Goal: Transaction & Acquisition: Purchase product/service

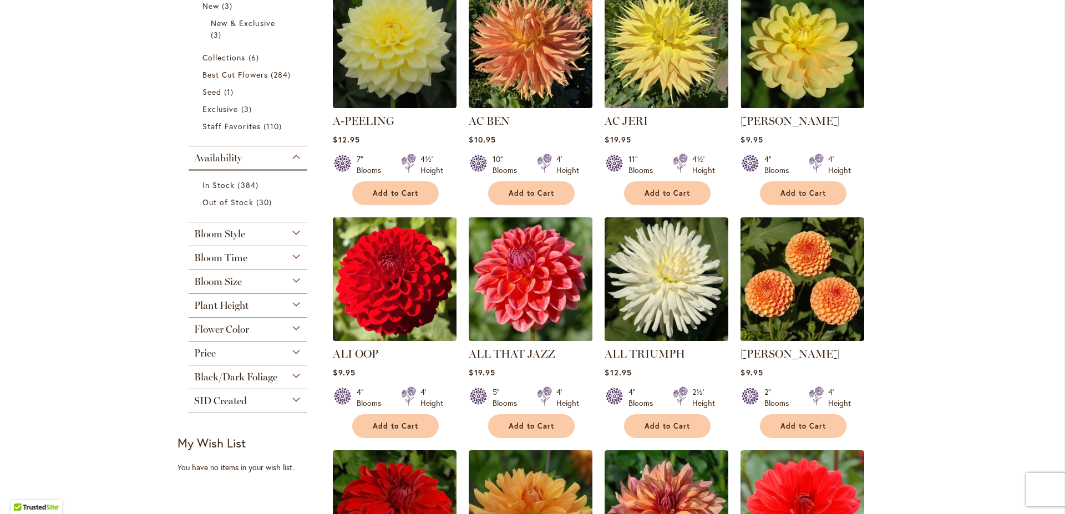
scroll to position [381, 0]
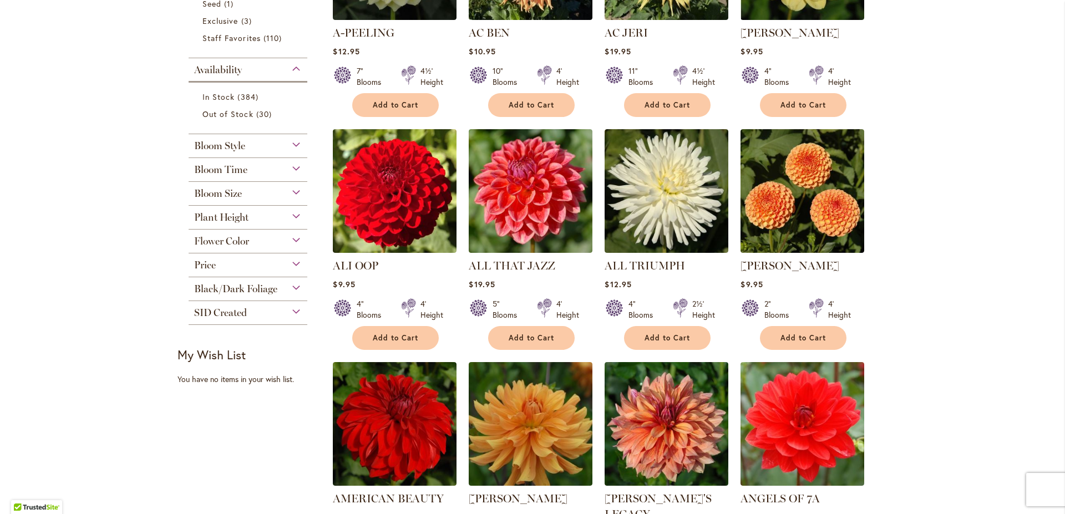
click at [265, 214] on div "Plant Height" at bounding box center [248, 215] width 119 height 18
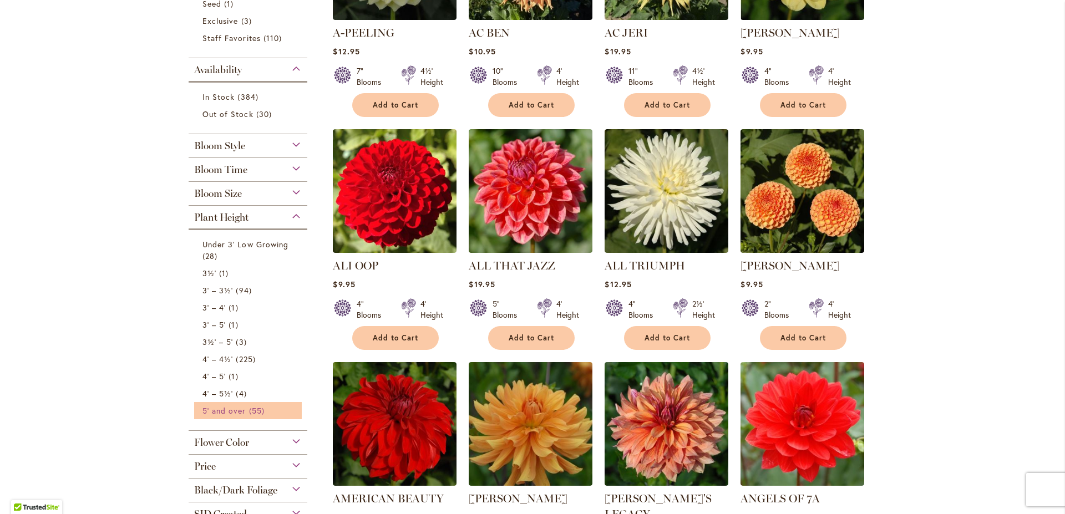
click at [224, 408] on span "5' and over" at bounding box center [224, 411] width 44 height 11
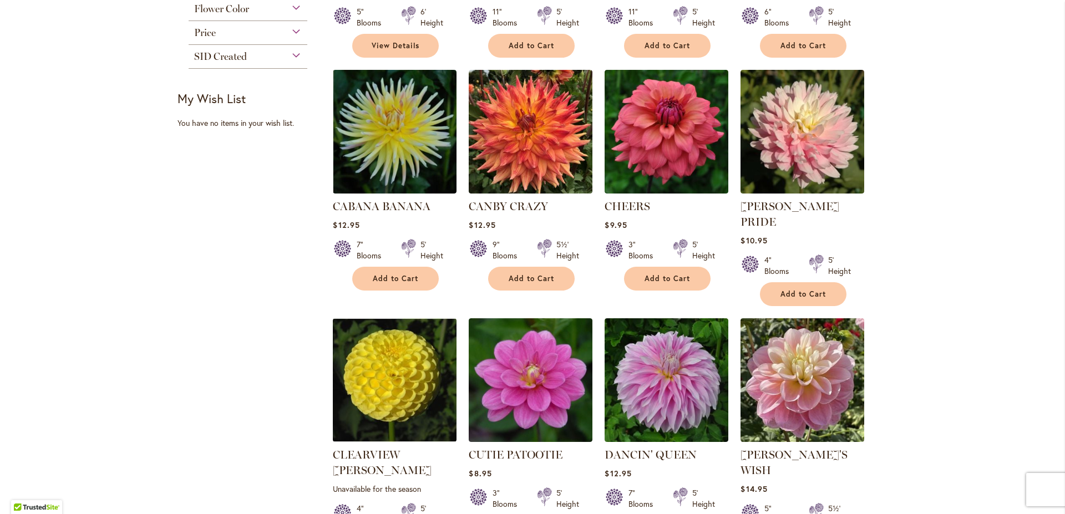
scroll to position [719, 0]
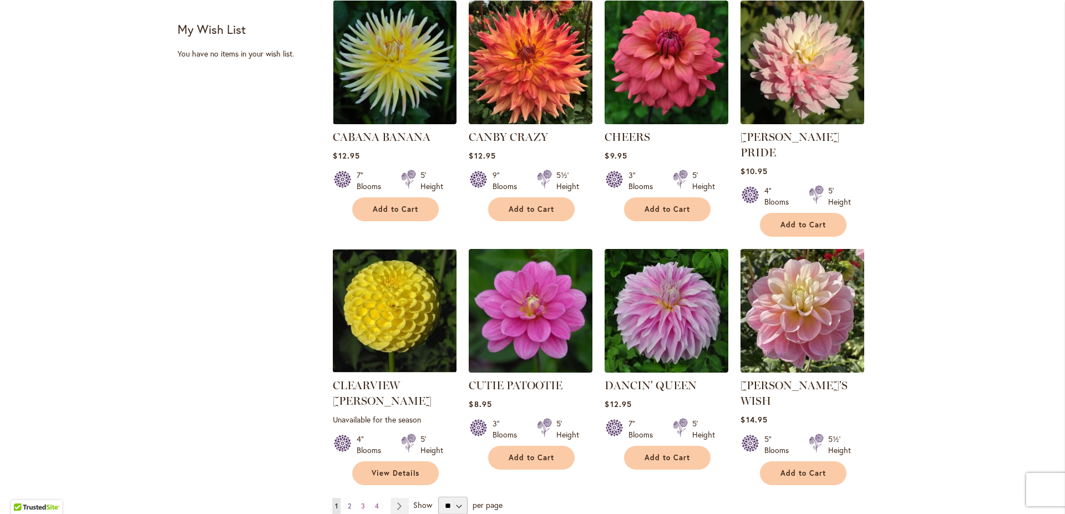
click at [348, 502] on span "2" at bounding box center [349, 506] width 3 height 8
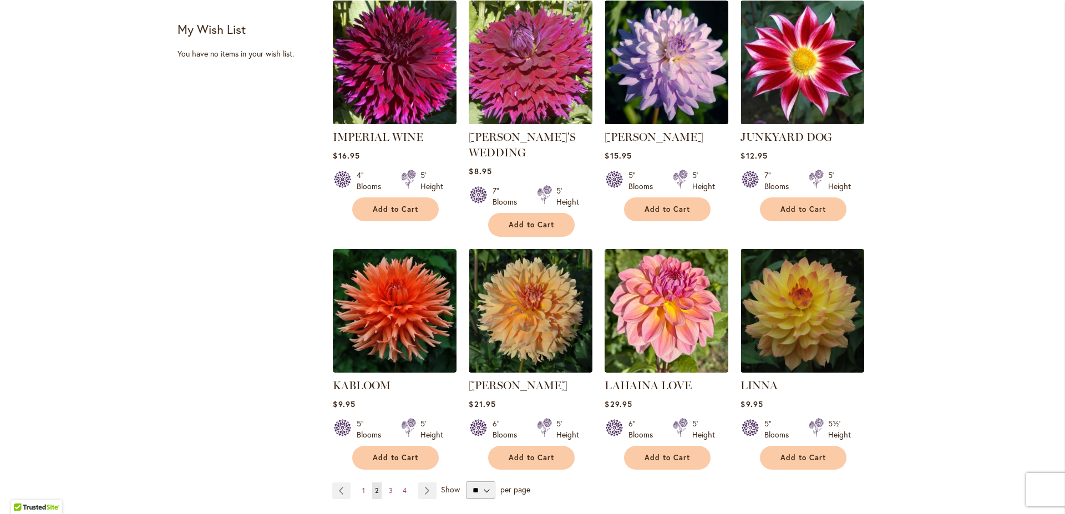
scroll to position [899, 0]
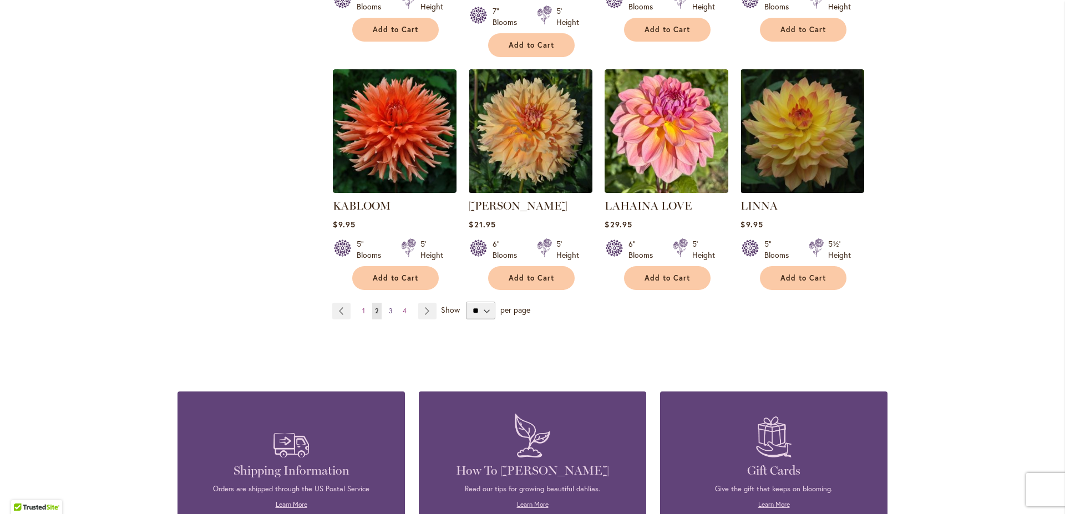
click at [389, 310] on span "3" at bounding box center [391, 311] width 4 height 8
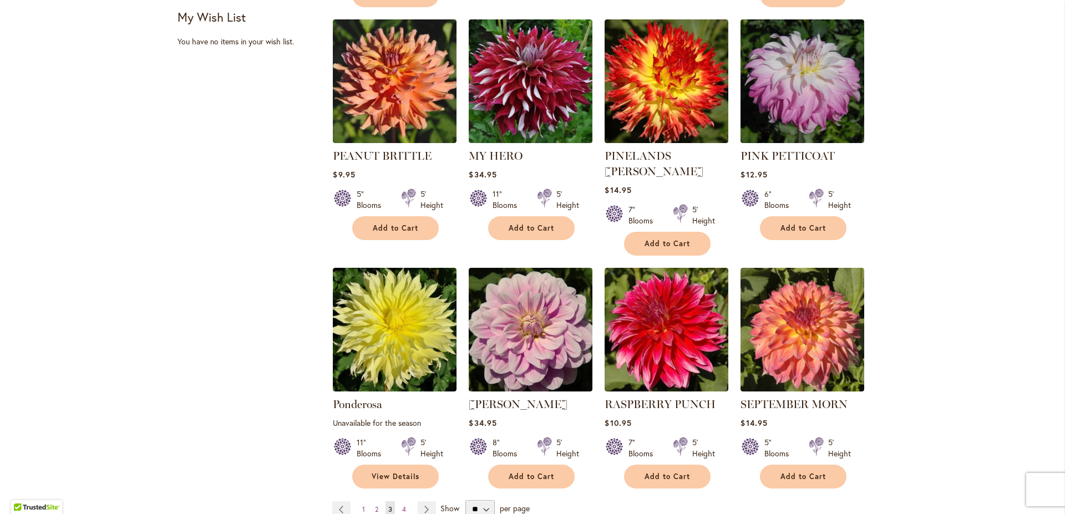
scroll to position [890, 0]
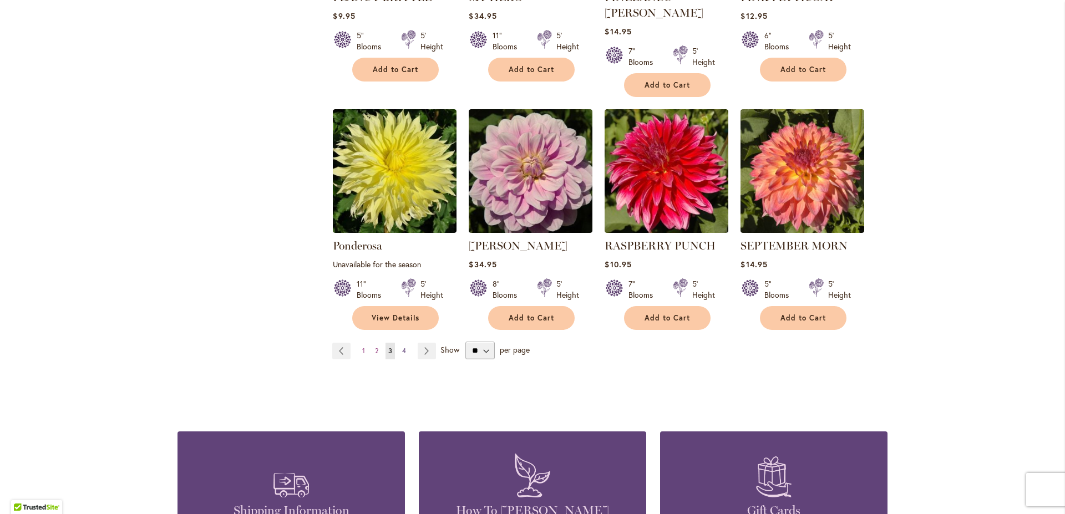
click at [402, 347] on span "4" at bounding box center [404, 351] width 4 height 8
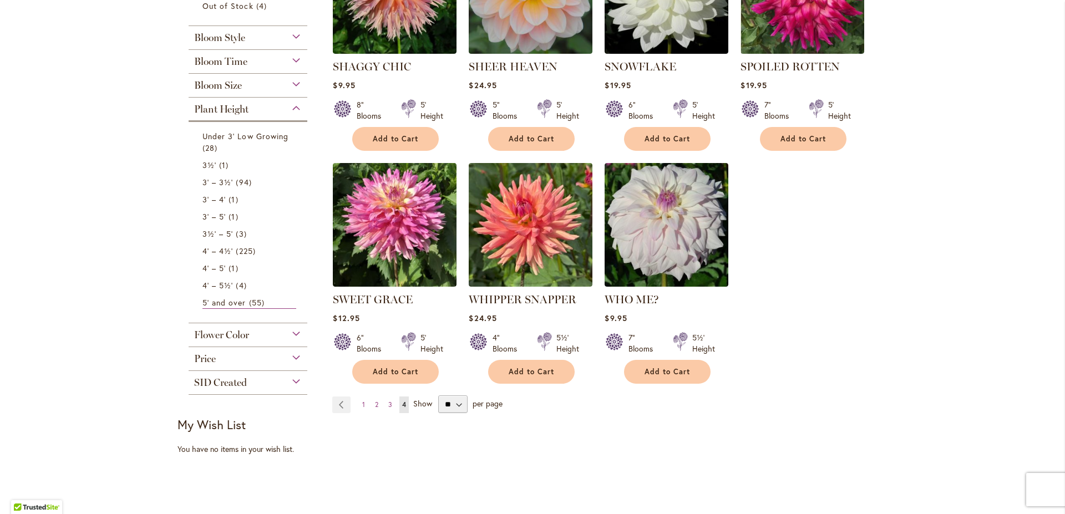
scroll to position [321, 0]
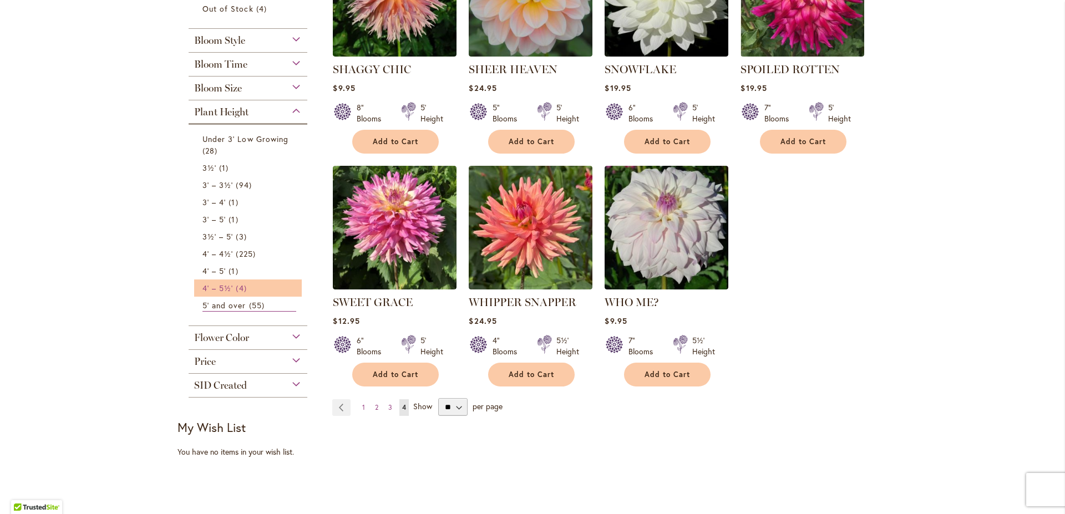
click at [219, 287] on span "4' – 5½'" at bounding box center [217, 288] width 31 height 11
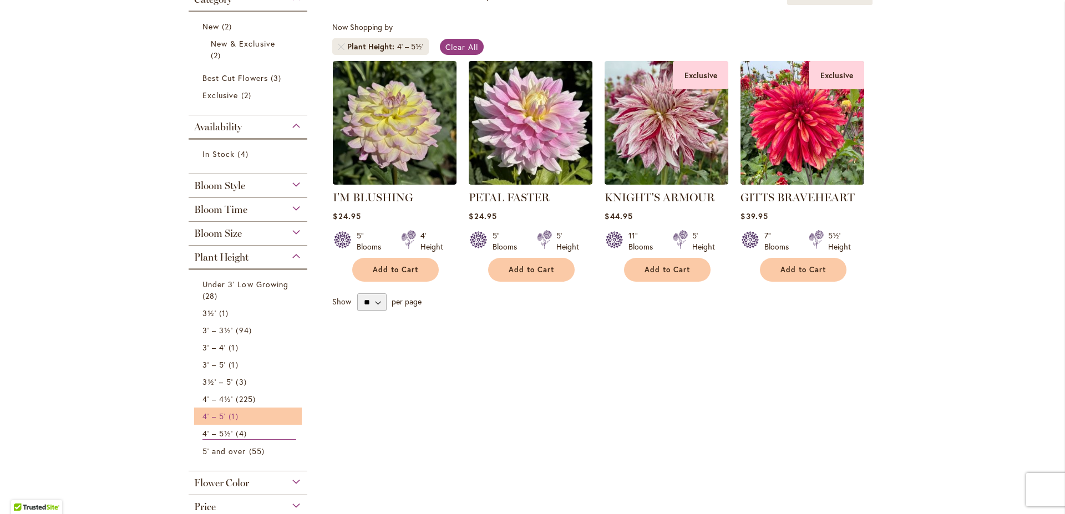
scroll to position [201, 0]
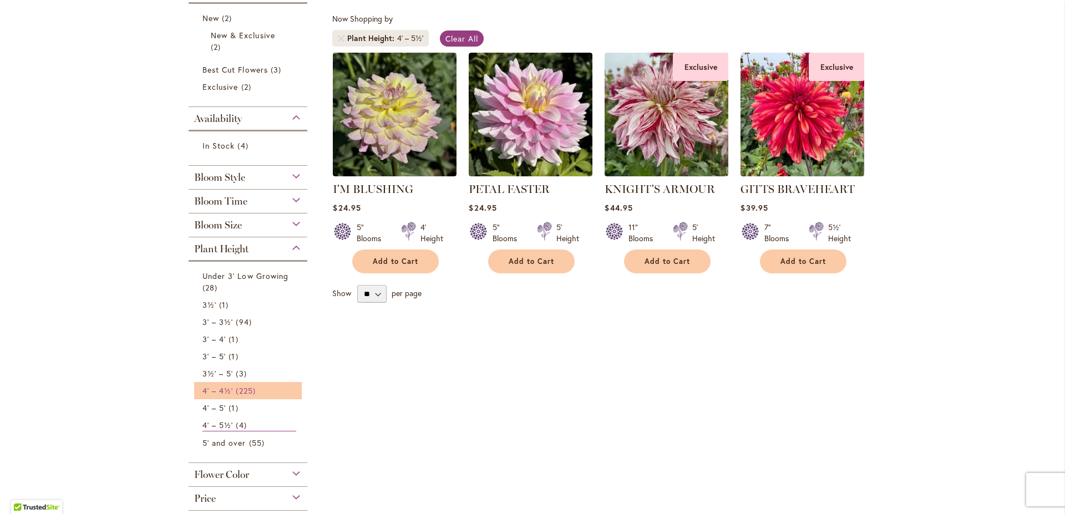
click at [229, 392] on link "4' – 4½' 225 items" at bounding box center [249, 391] width 94 height 12
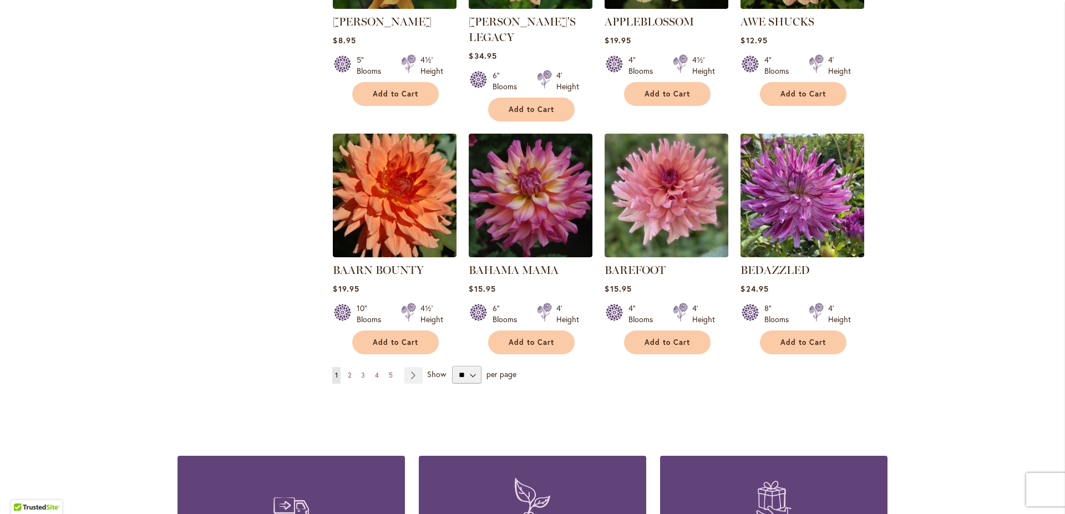
scroll to position [920, 0]
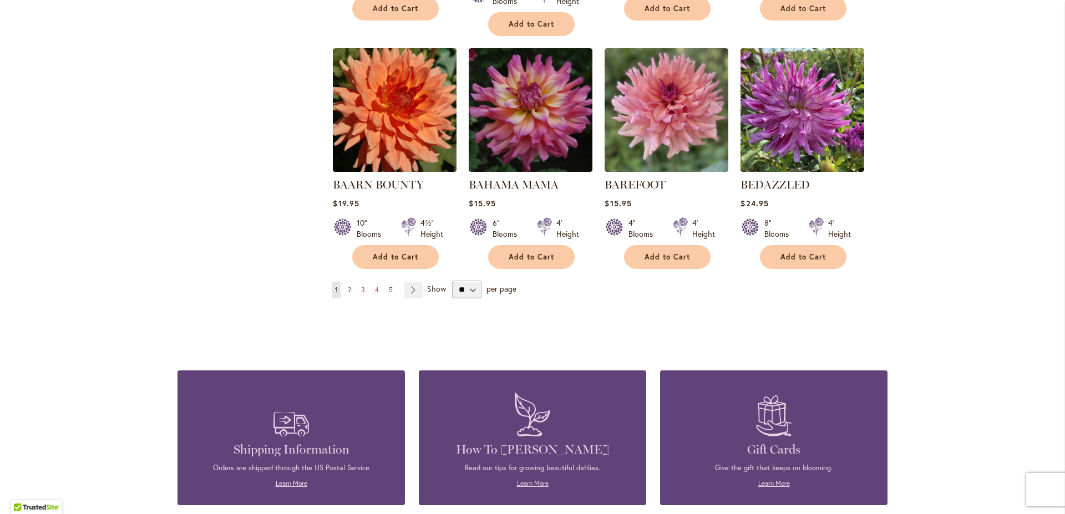
click at [348, 286] on span "2" at bounding box center [349, 290] width 3 height 8
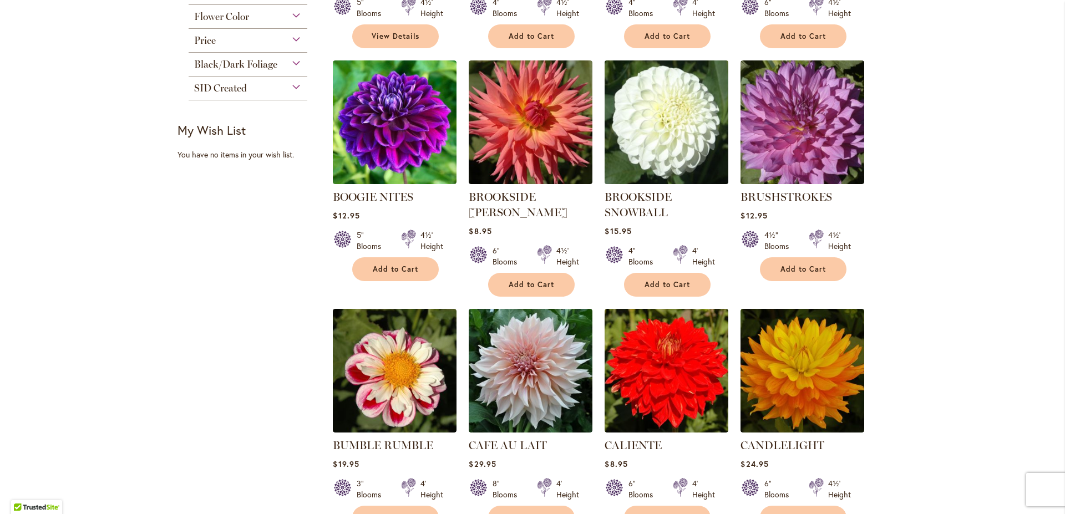
scroll to position [899, 0]
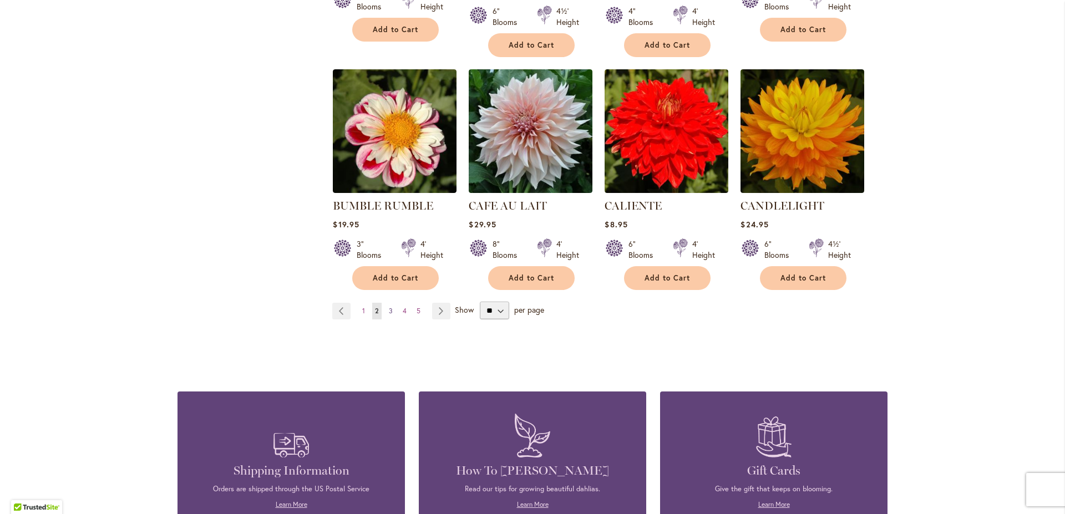
click at [389, 312] on span "3" at bounding box center [391, 311] width 4 height 8
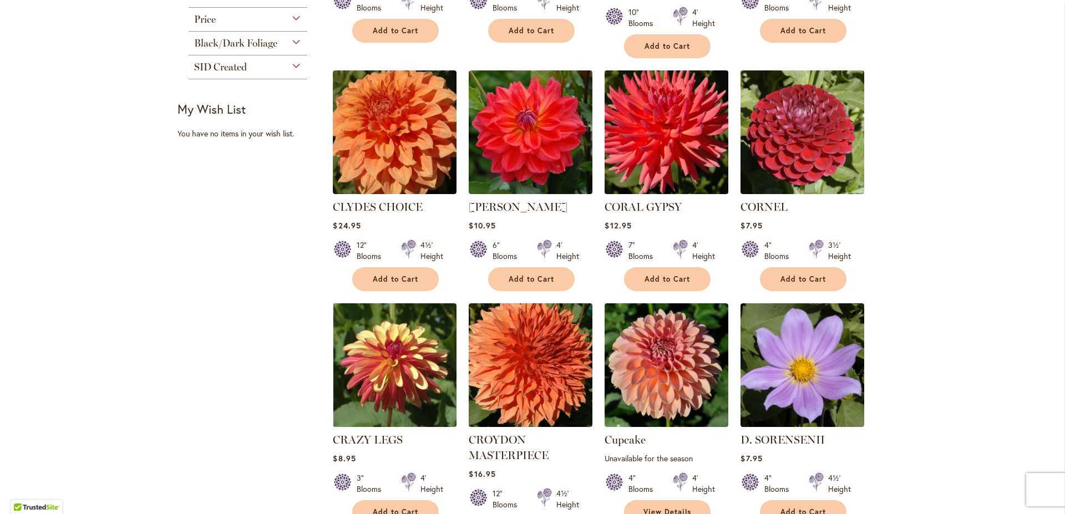
scroll to position [860, 0]
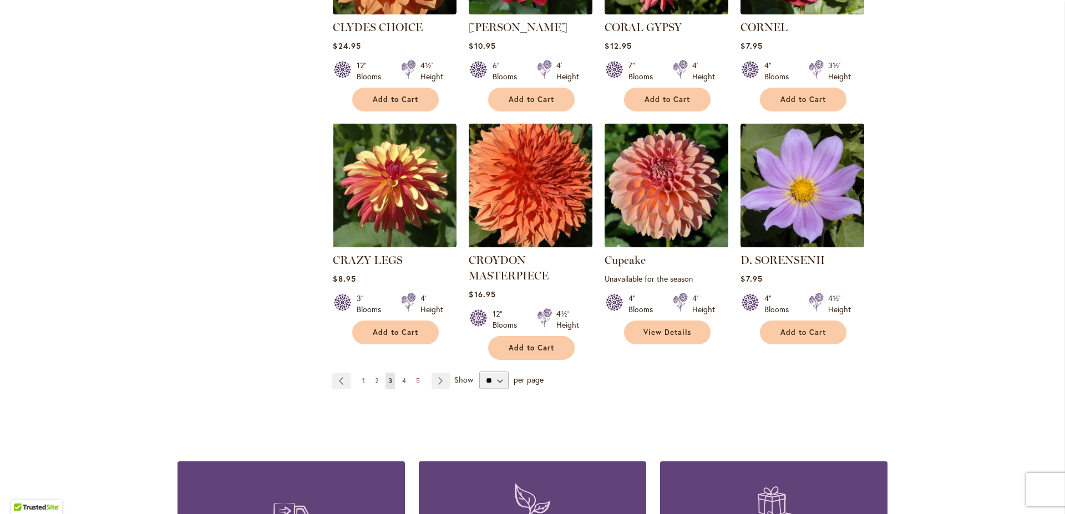
click at [404, 373] on link "Page 4" at bounding box center [403, 381] width 9 height 17
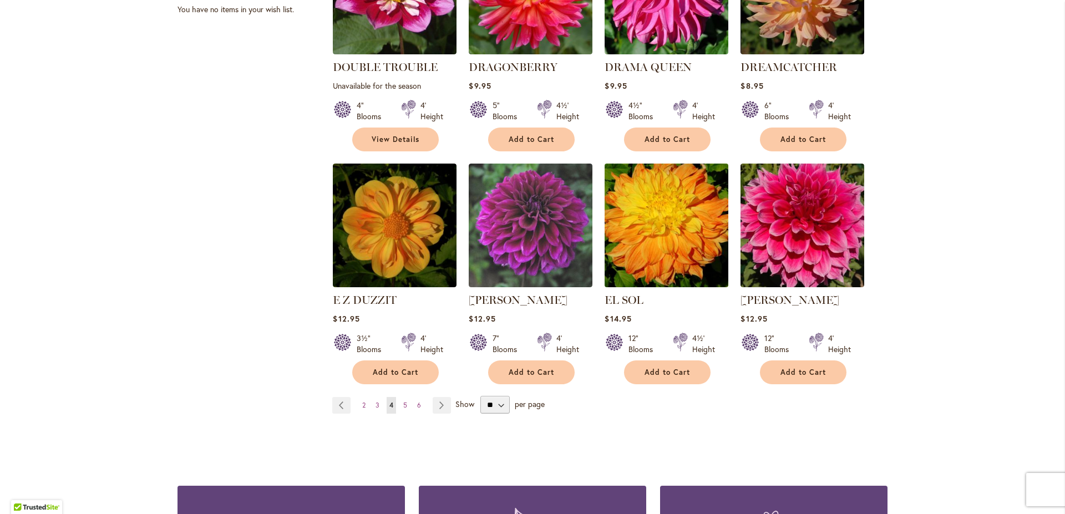
scroll to position [899, 0]
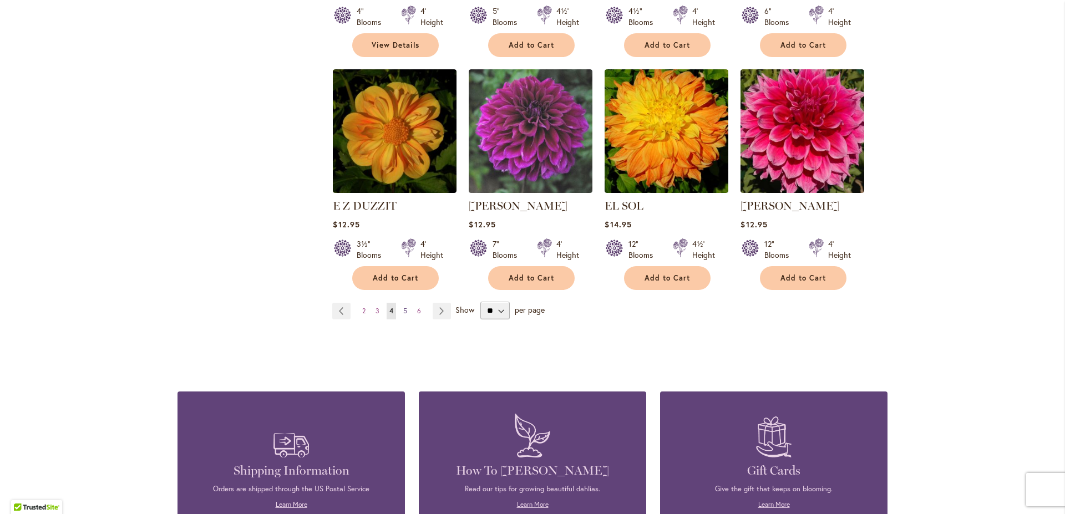
click at [403, 303] on link "Page 5" at bounding box center [405, 311] width 9 height 17
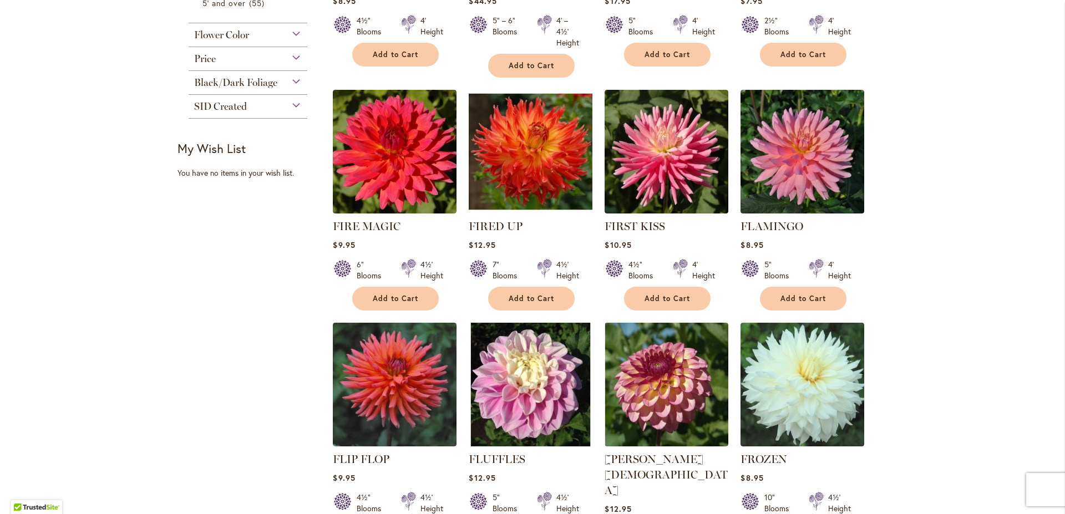
scroll to position [740, 0]
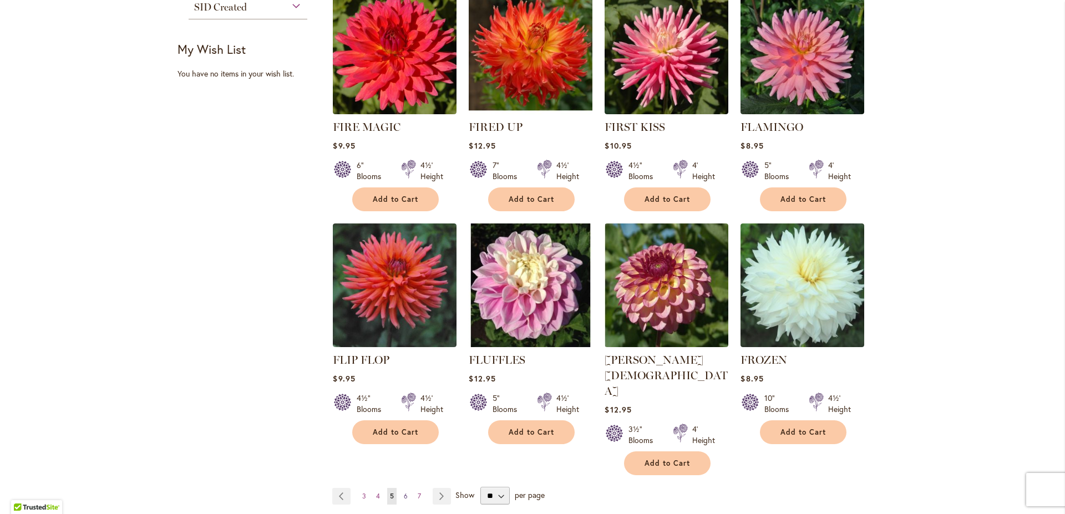
click at [404, 492] on span "6" at bounding box center [406, 496] width 4 height 8
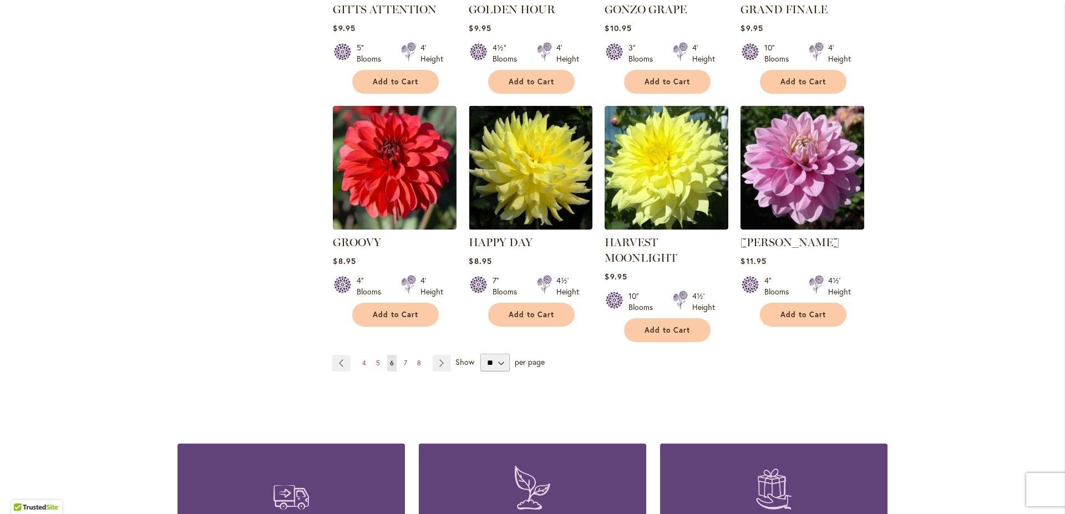
scroll to position [959, 0]
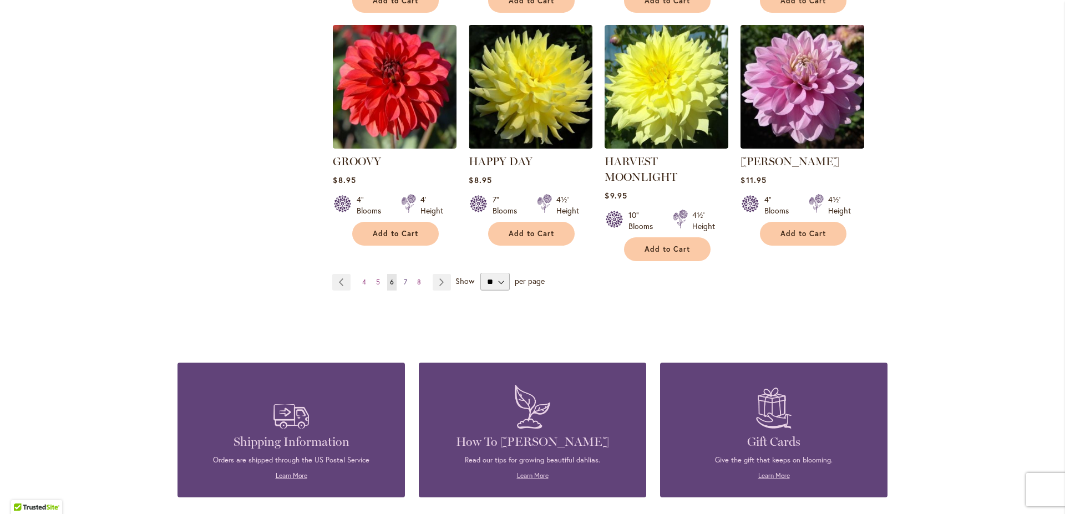
click at [404, 278] on span "7" at bounding box center [405, 282] width 3 height 8
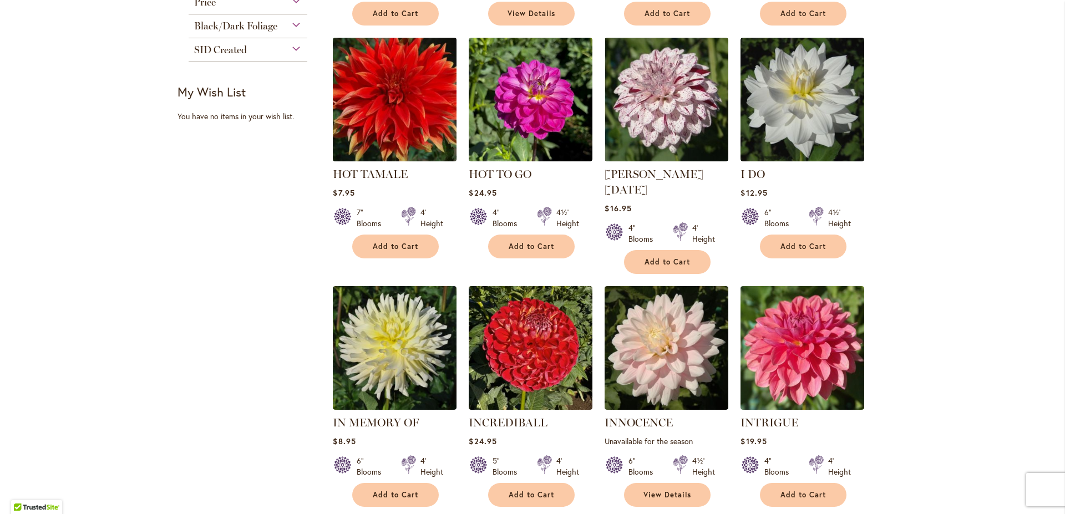
scroll to position [860, 0]
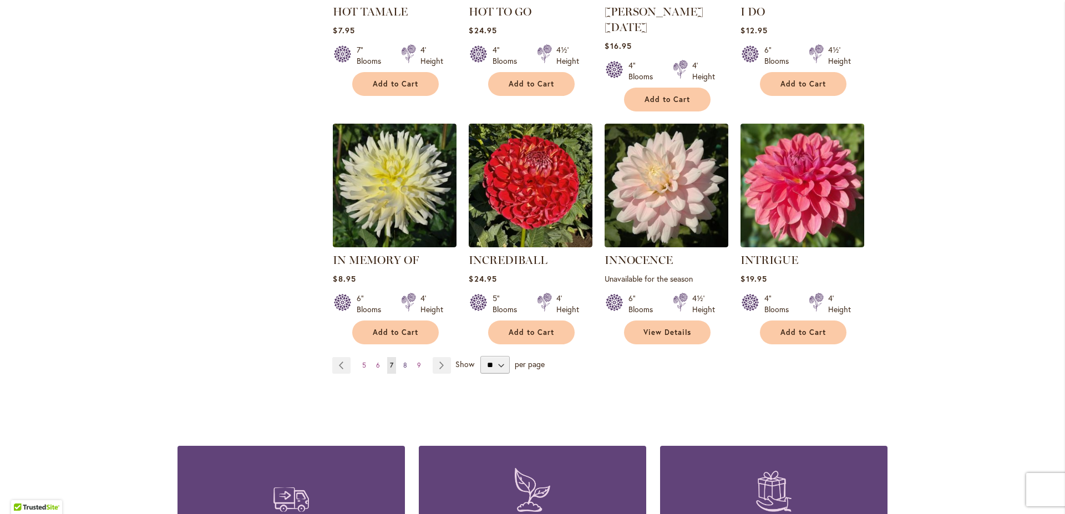
click at [403, 361] on span "8" at bounding box center [405, 365] width 4 height 8
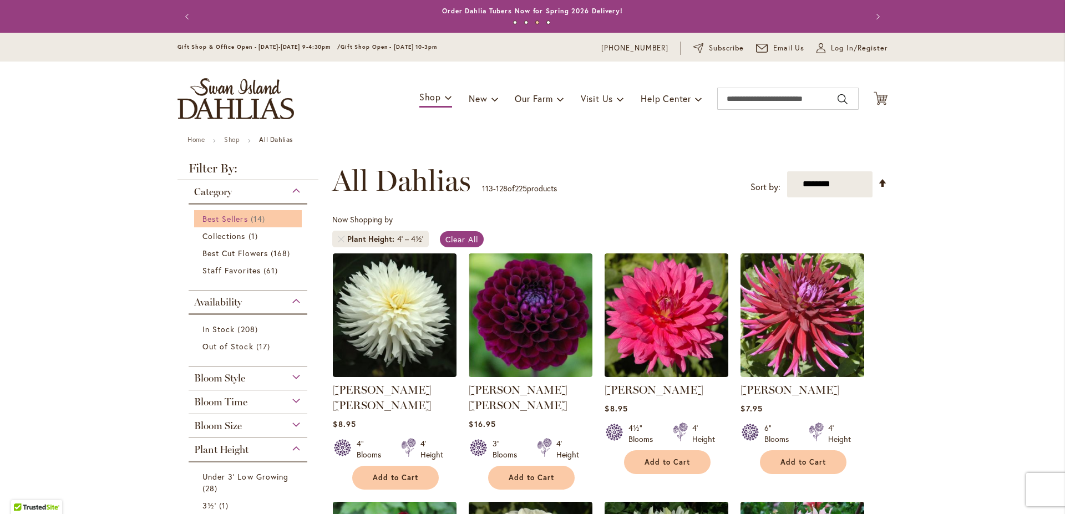
click at [230, 219] on span "Best Sellers" at bounding box center [224, 219] width 45 height 11
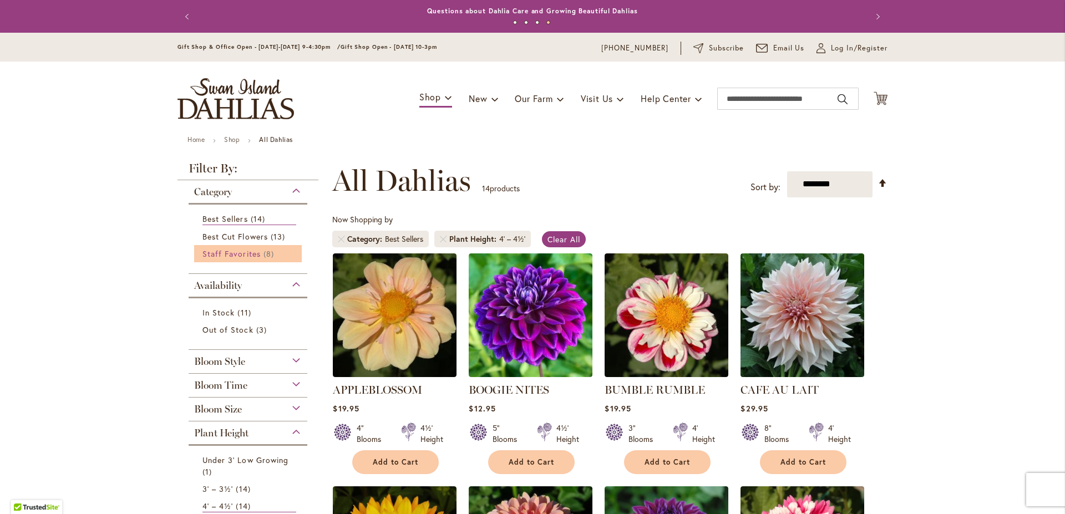
click at [234, 256] on span "Staff Favorites" at bounding box center [231, 254] width 58 height 11
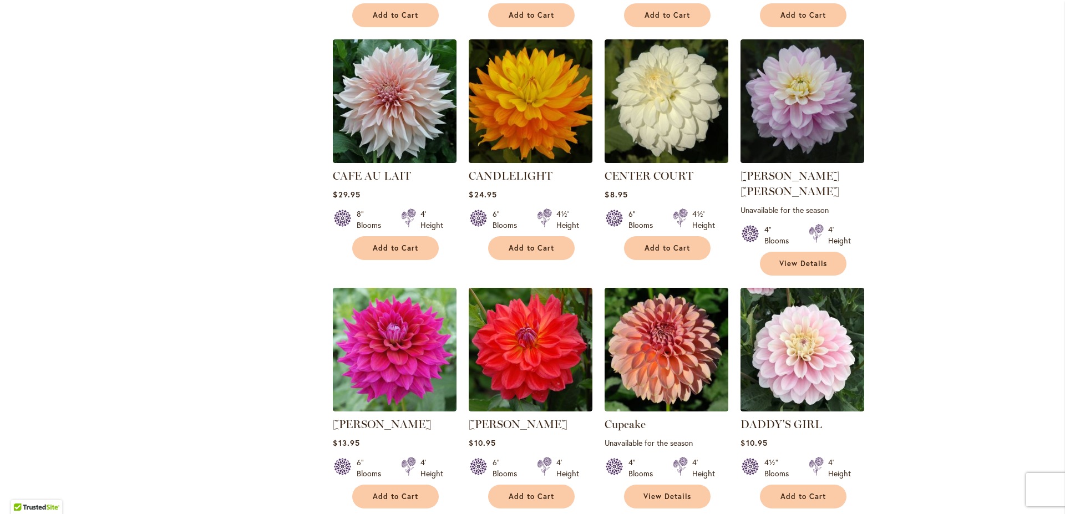
scroll to position [920, 0]
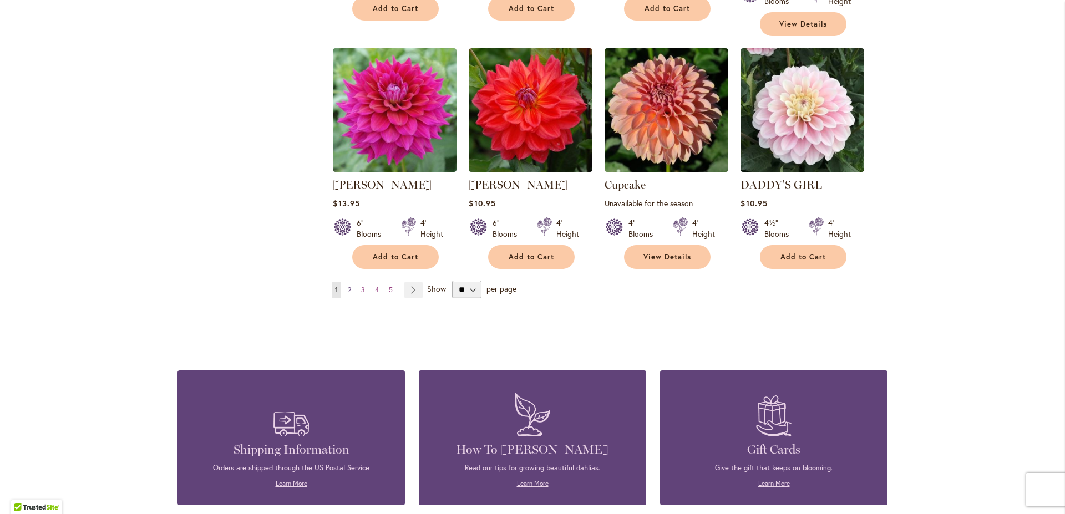
click at [348, 286] on span "2" at bounding box center [349, 290] width 3 height 8
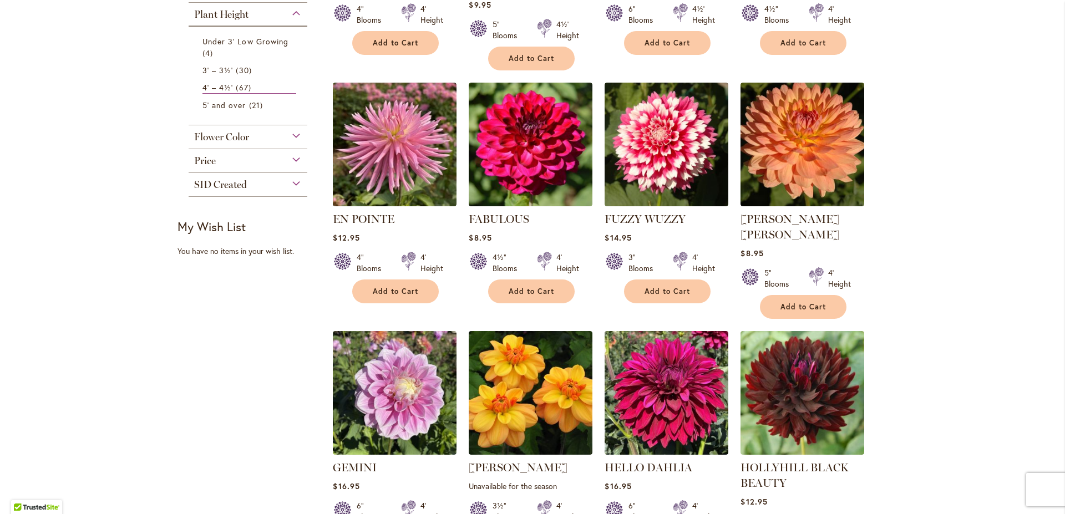
scroll to position [120, 0]
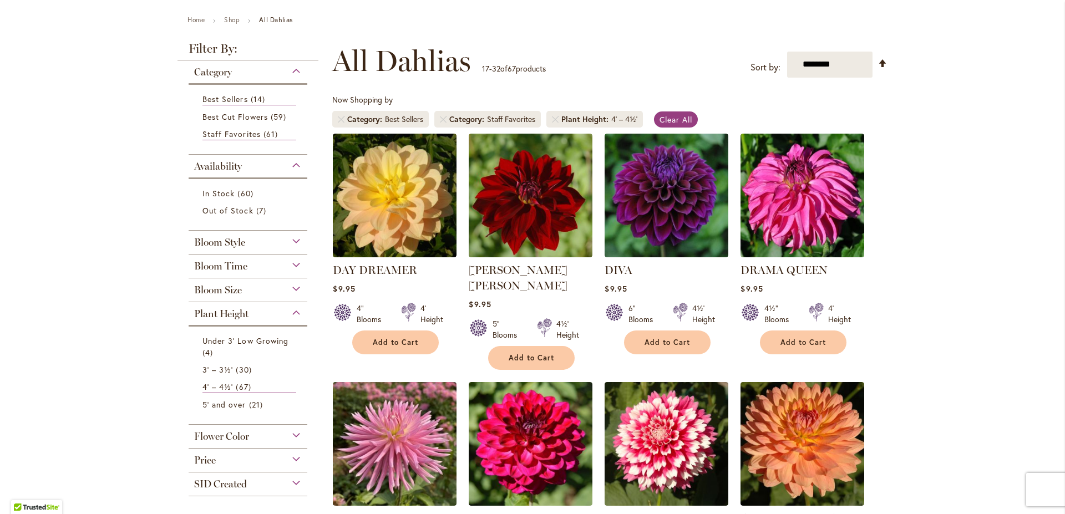
drag, startPoint x: 221, startPoint y: 244, endPoint x: 232, endPoint y: 239, distance: 12.2
click at [221, 244] on span "Bloom Style" at bounding box center [219, 242] width 51 height 12
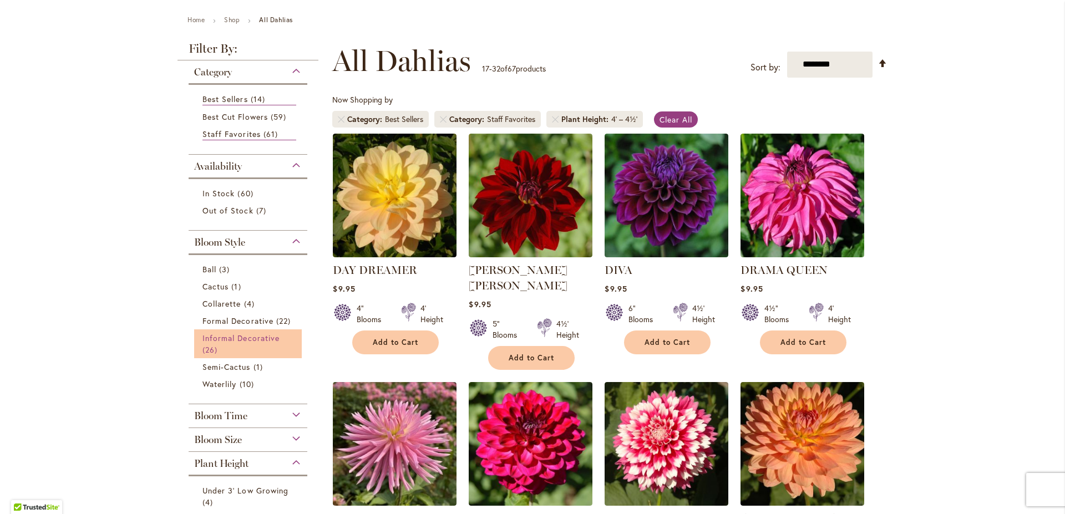
click at [215, 336] on span "Informal Decorative" at bounding box center [240, 338] width 77 height 11
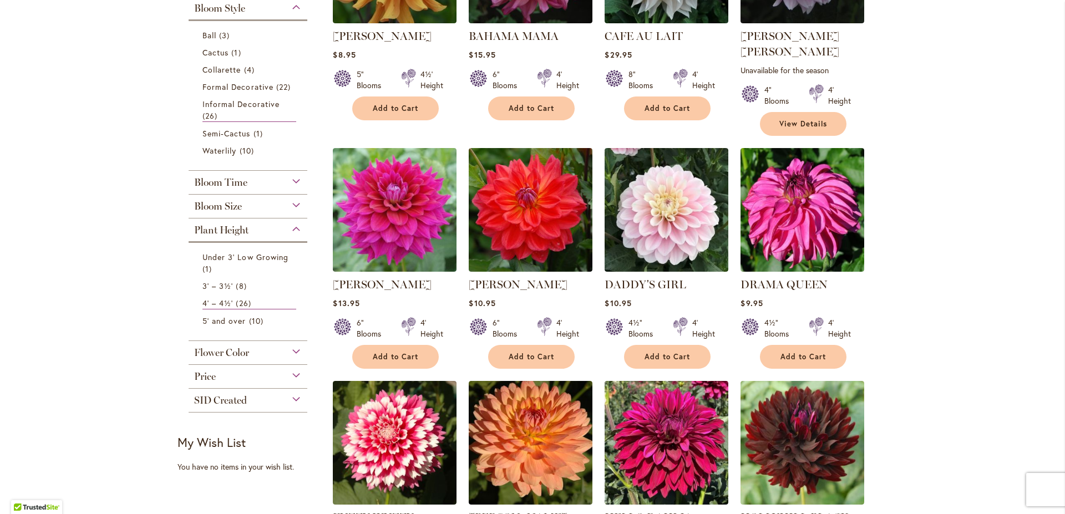
scroll to position [114, 0]
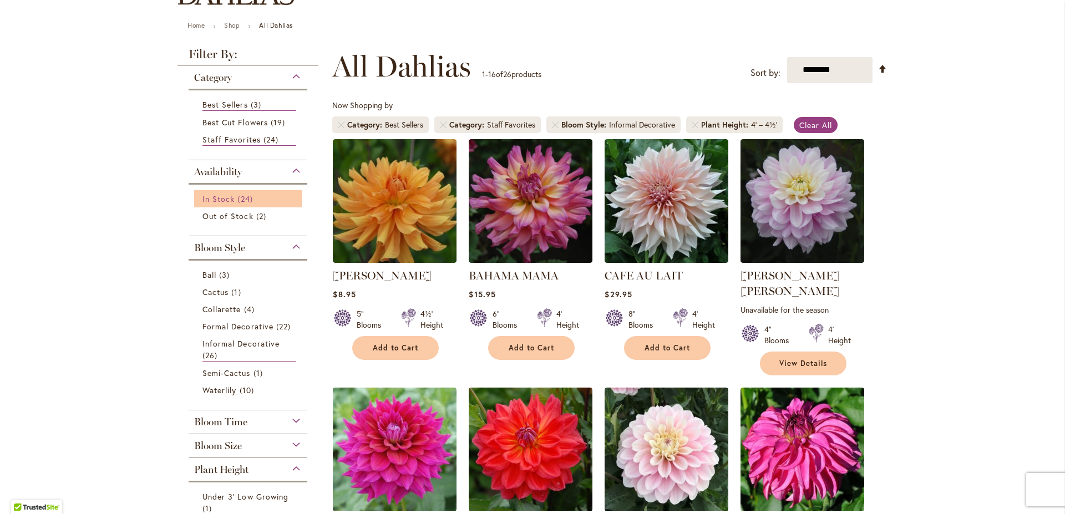
click at [219, 199] on span "In Stock" at bounding box center [218, 199] width 32 height 11
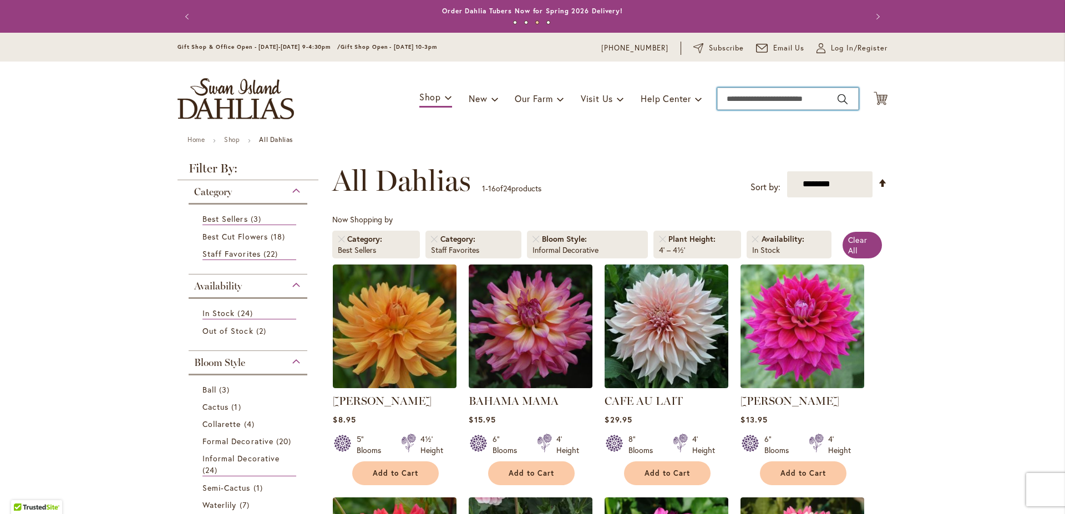
click at [775, 91] on input "Search" at bounding box center [787, 99] width 141 height 22
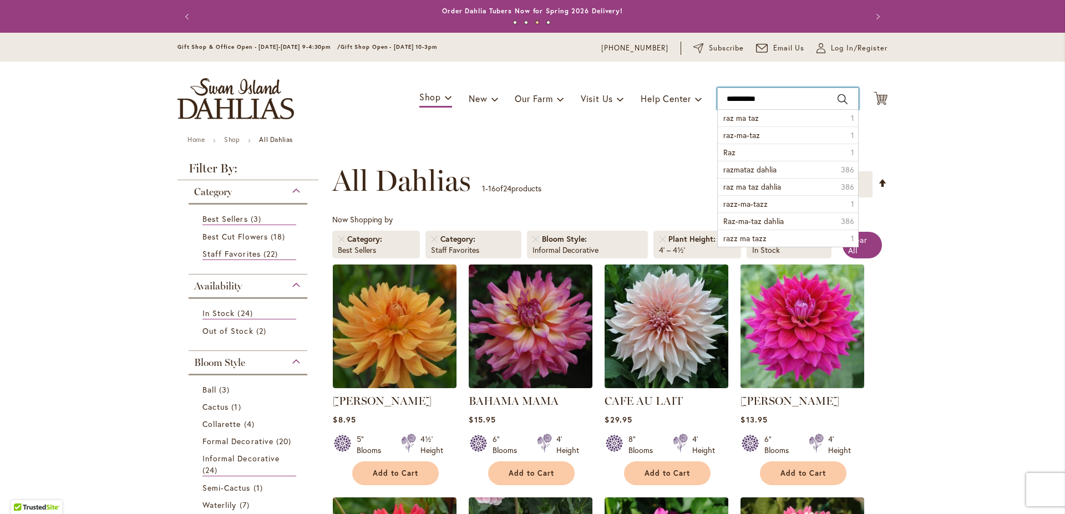
type input "**********"
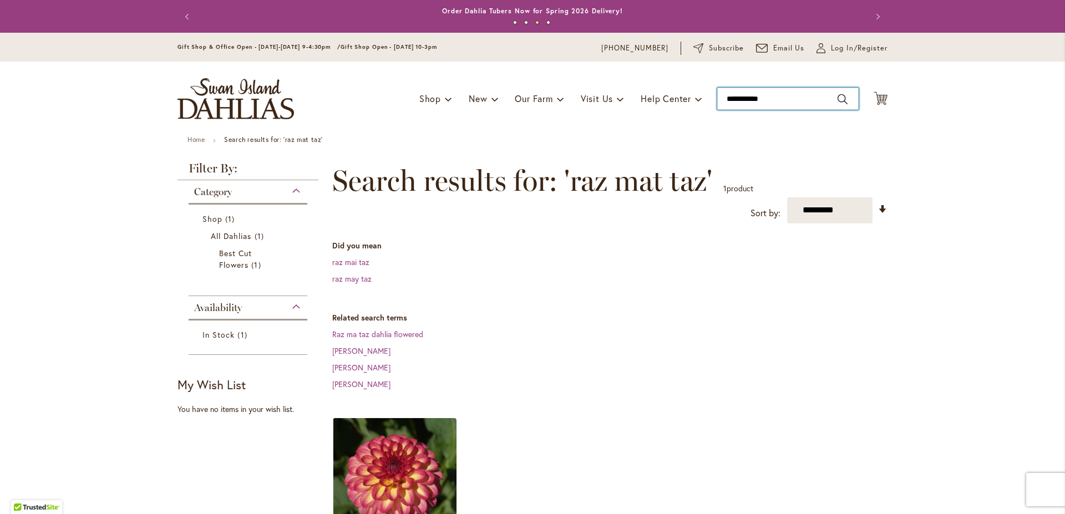
click at [785, 94] on input "**********" at bounding box center [787, 99] width 141 height 22
type input "**********"
